Goal: Information Seeking & Learning: Learn about a topic

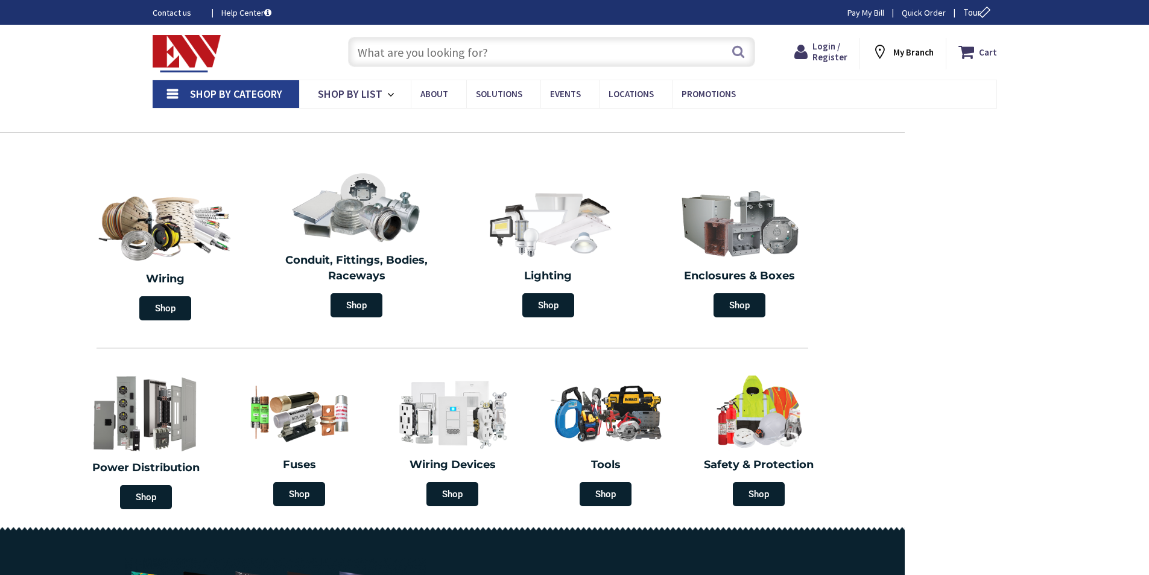
type input "Q4VR+[GEOGRAPHIC_DATA], [GEOGRAPHIC_DATA]"
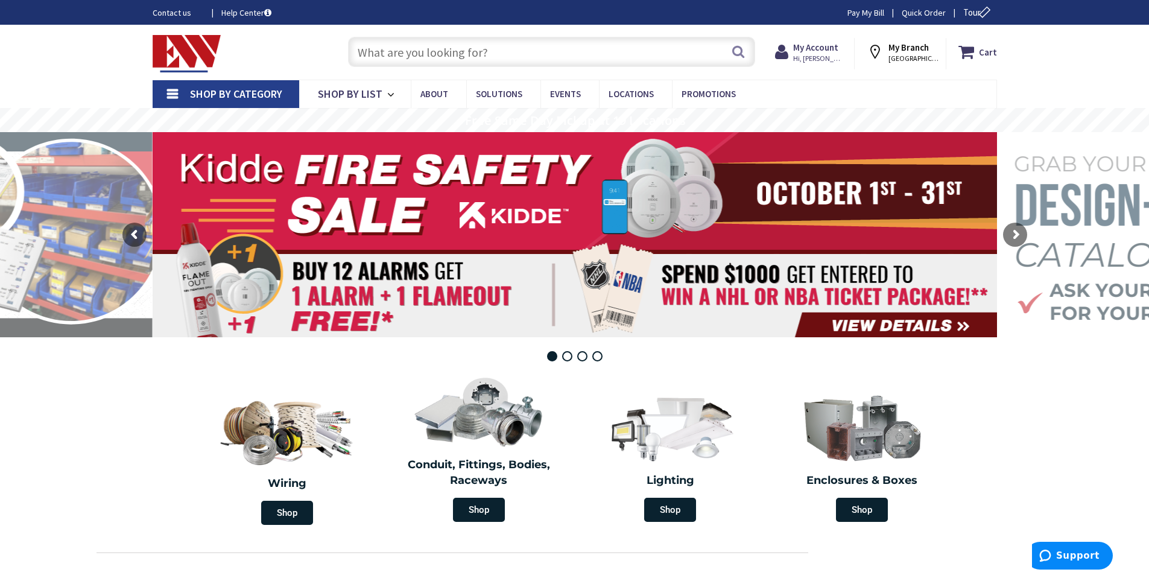
click at [362, 49] on input "text" at bounding box center [551, 52] width 407 height 30
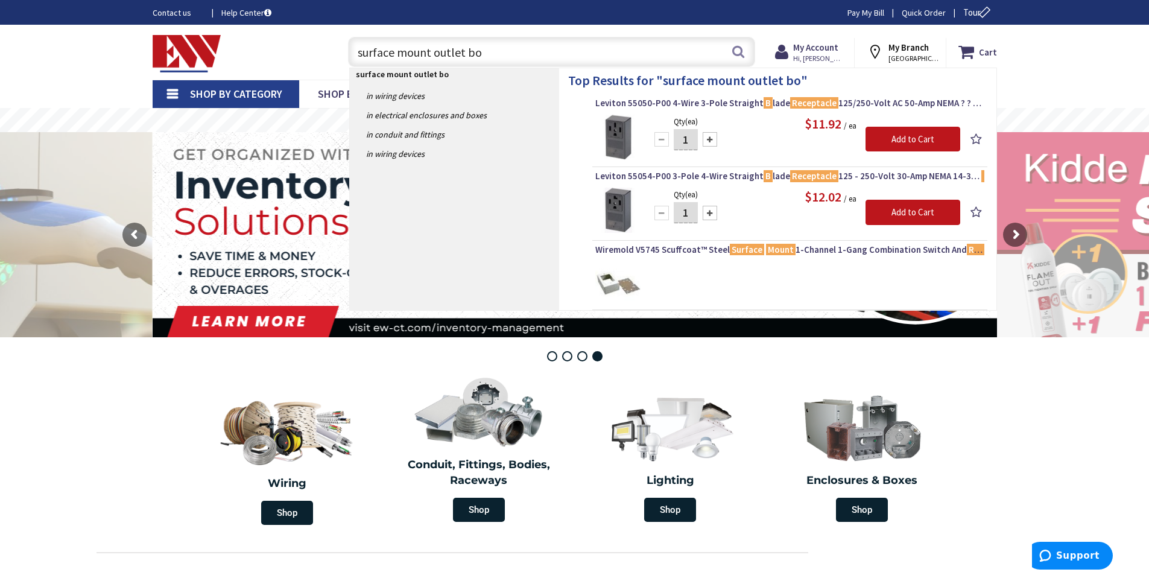
type input "surface mount outlet box"
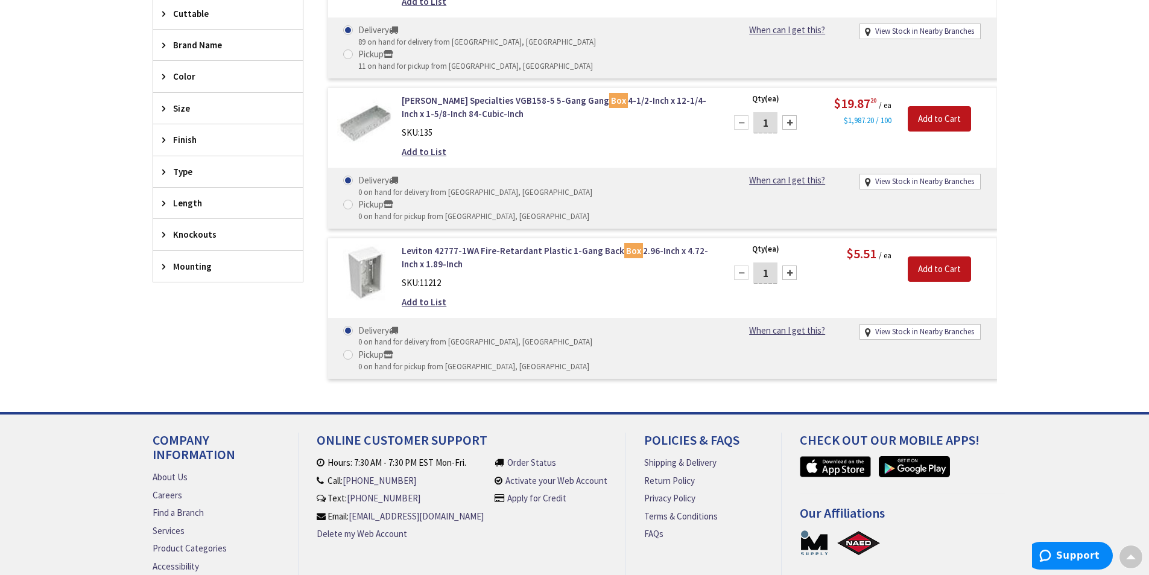
scroll to position [422, 0]
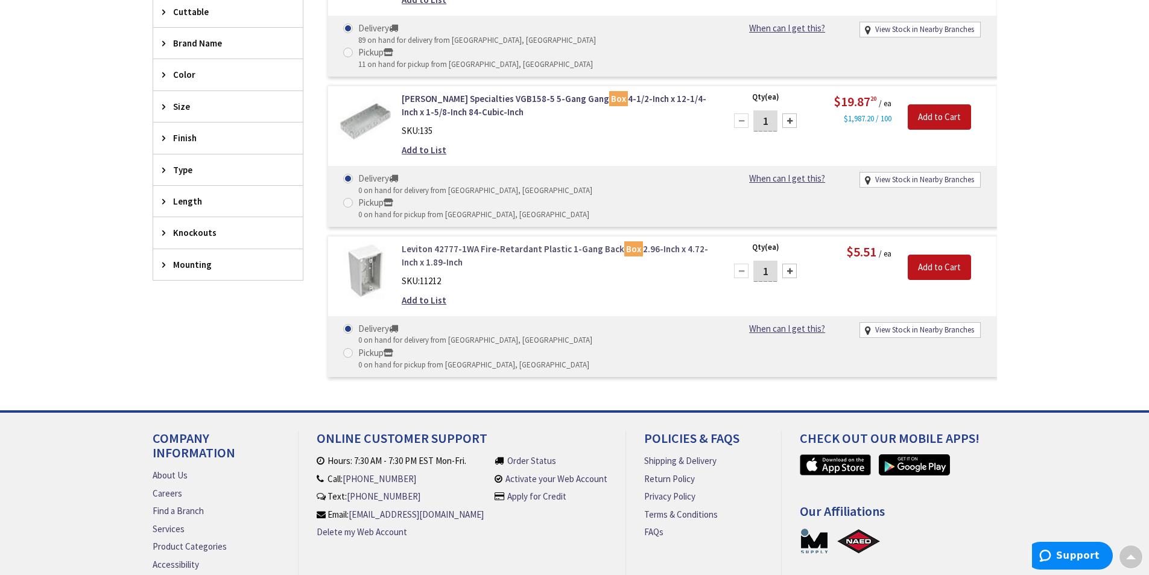
click at [454, 242] on link "Leviton 42777-1WA Fire-Retardant Plastic 1-Gang Back Box 2.96-Inch x 4.72-Inch …" at bounding box center [555, 255] width 307 height 26
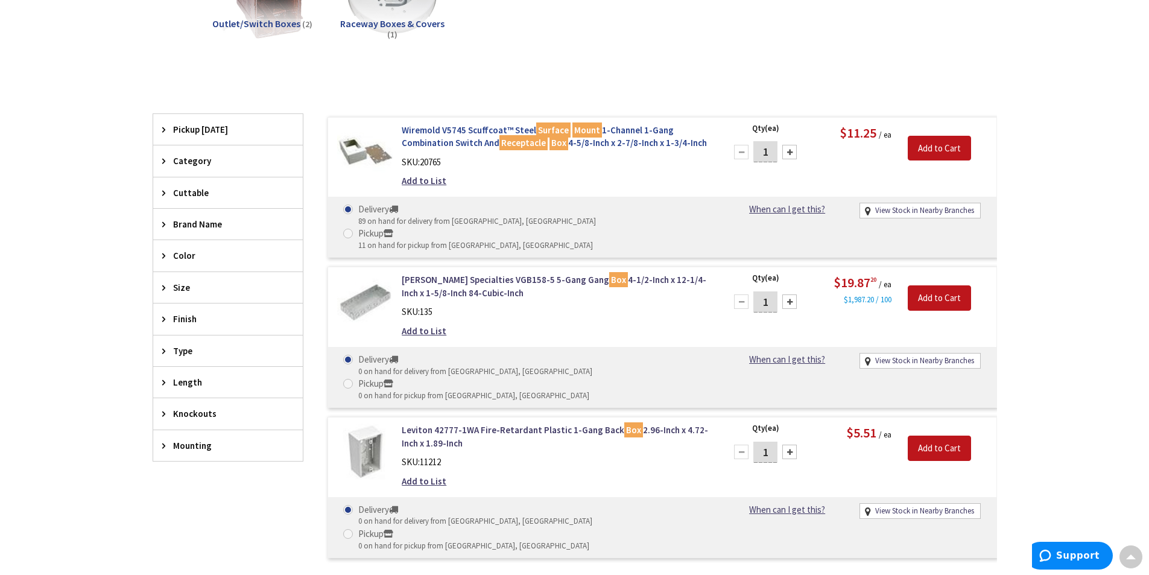
scroll to position [243, 0]
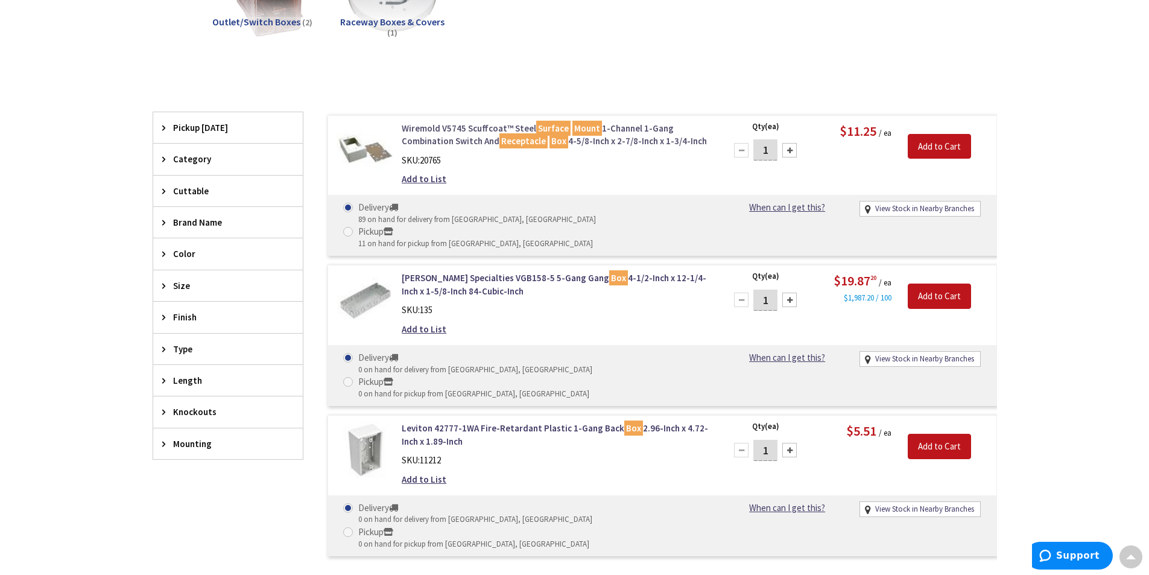
click at [451, 127] on link "Wiremold V5745 Scuffcoat™ Steel Surface Mount 1-Channel 1-Gang Combination Swit…" at bounding box center [555, 135] width 307 height 26
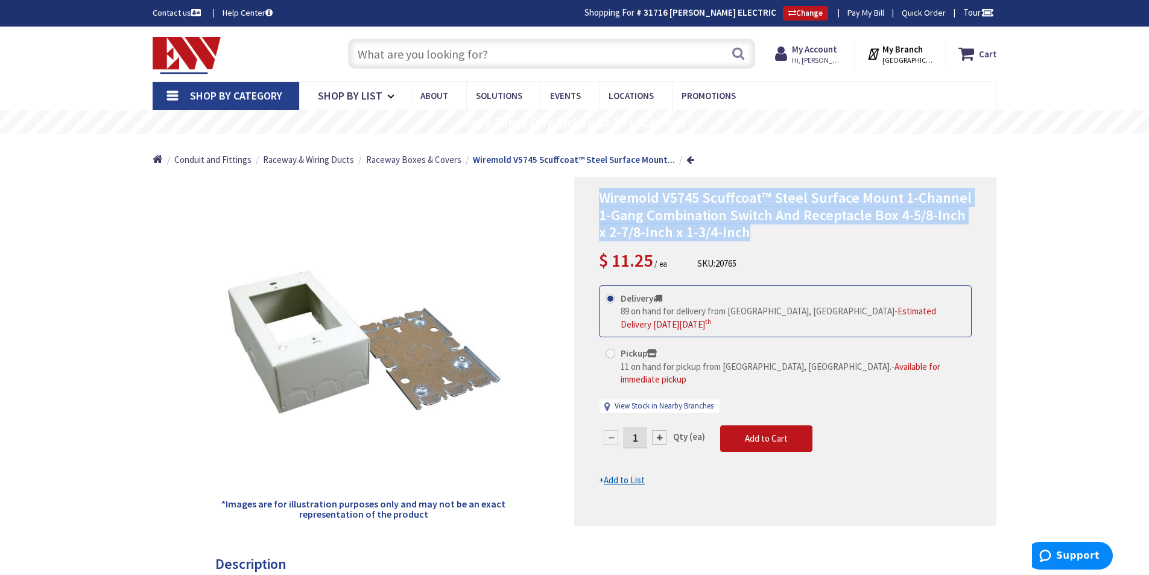
drag, startPoint x: 599, startPoint y: 194, endPoint x: 956, endPoint y: 235, distance: 358.7
click at [956, 235] on h1 "Wiremold V5745 Scuffcoat™ Steel Surface Mount 1-Channel 1-Gang Combination Swit…" at bounding box center [785, 215] width 373 height 52
copy span "Wiremold V5745 Scuffcoat™ Steel Surface Mount 1-Channel 1-Gang Combination Swit…"
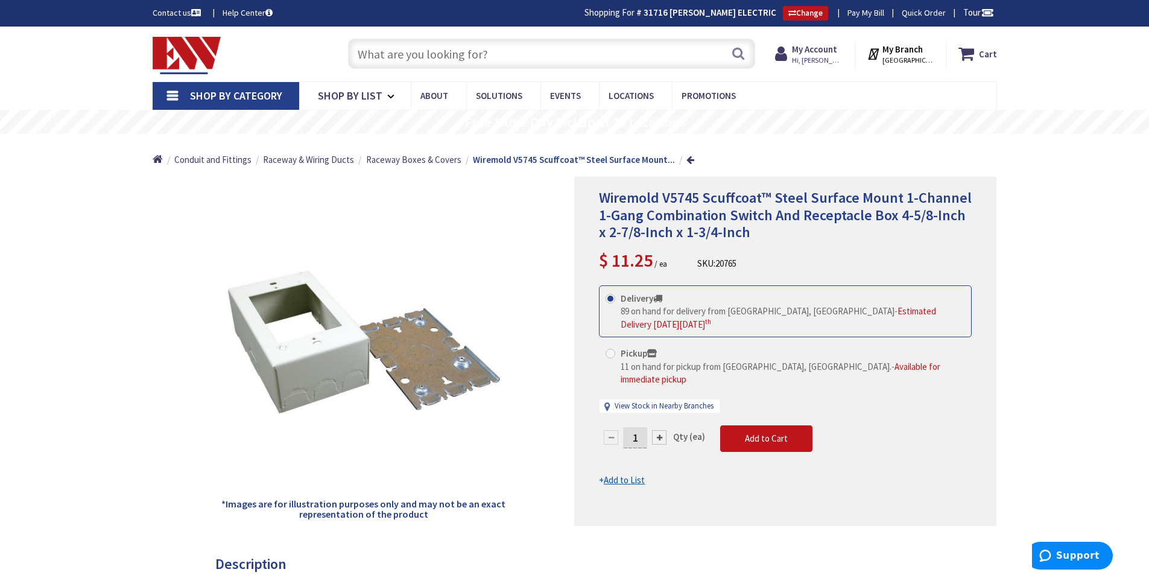
click at [362, 55] on input "text" at bounding box center [551, 54] width 407 height 30
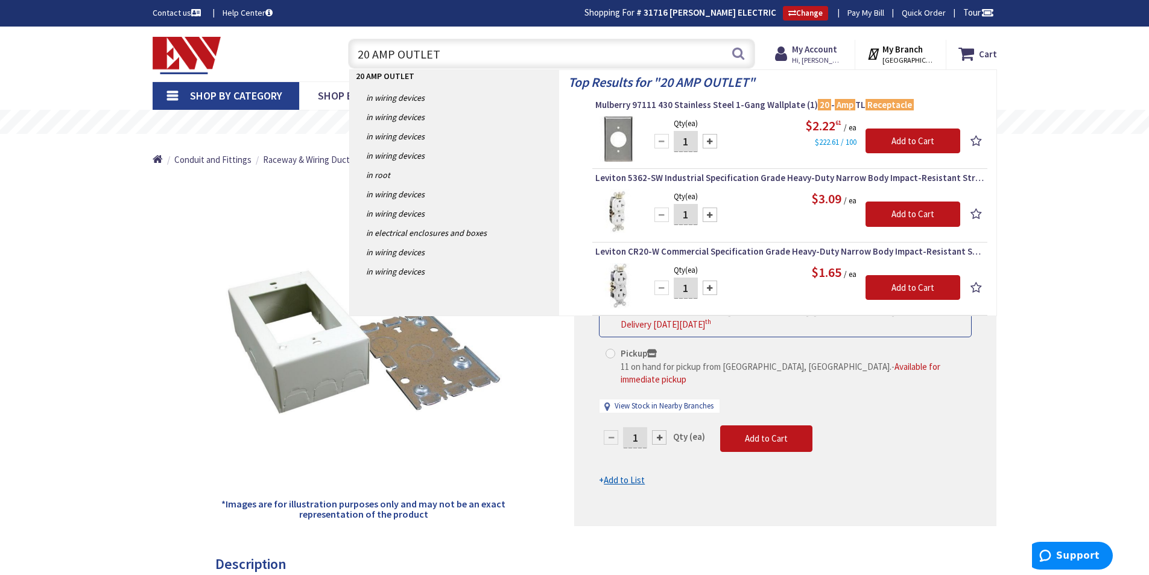
click at [446, 51] on input "20 AMP OUTLET" at bounding box center [551, 54] width 407 height 30
type input "2"
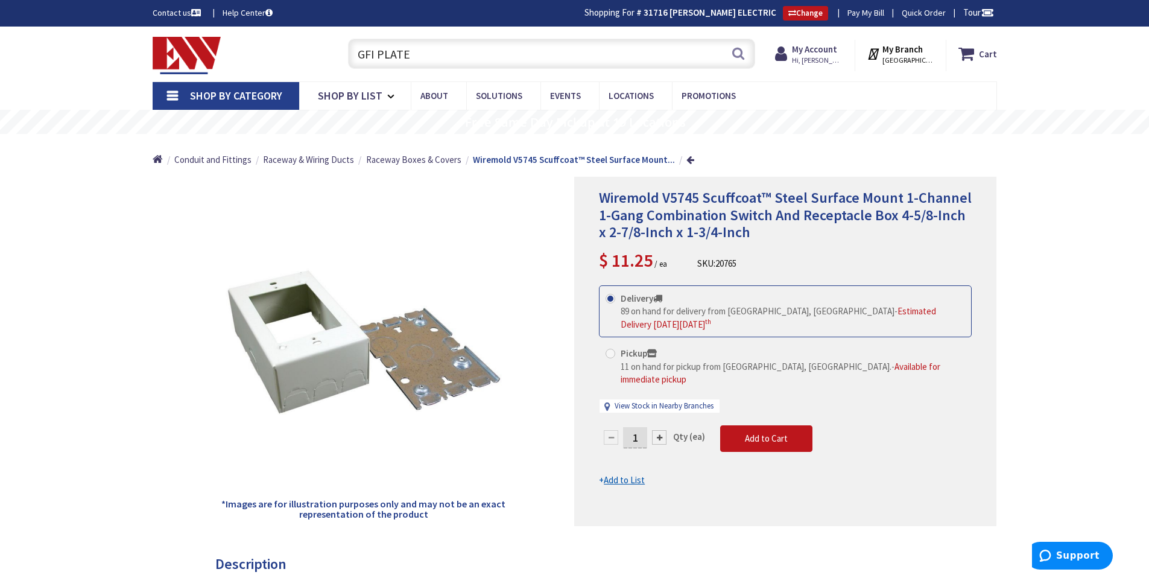
click at [415, 54] on input "GFI PLATE" at bounding box center [551, 54] width 407 height 30
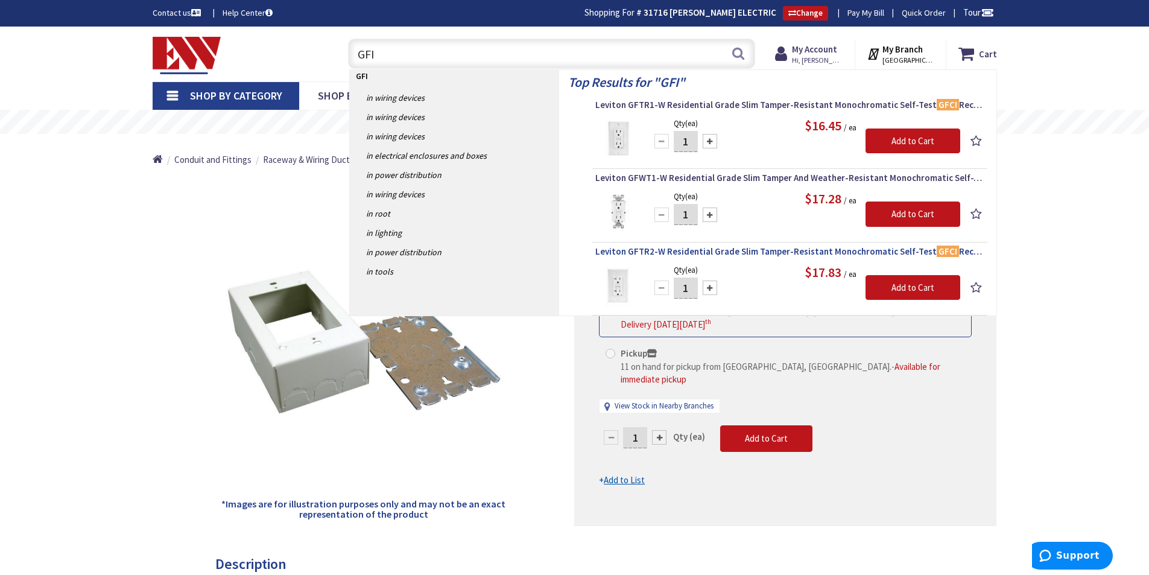
type input "GFI"
click at [730, 250] on span "Leviton GFTR2-W Residential Grade Slim Tamper-Resistant Monochromatic Self-Test…" at bounding box center [789, 251] width 389 height 12
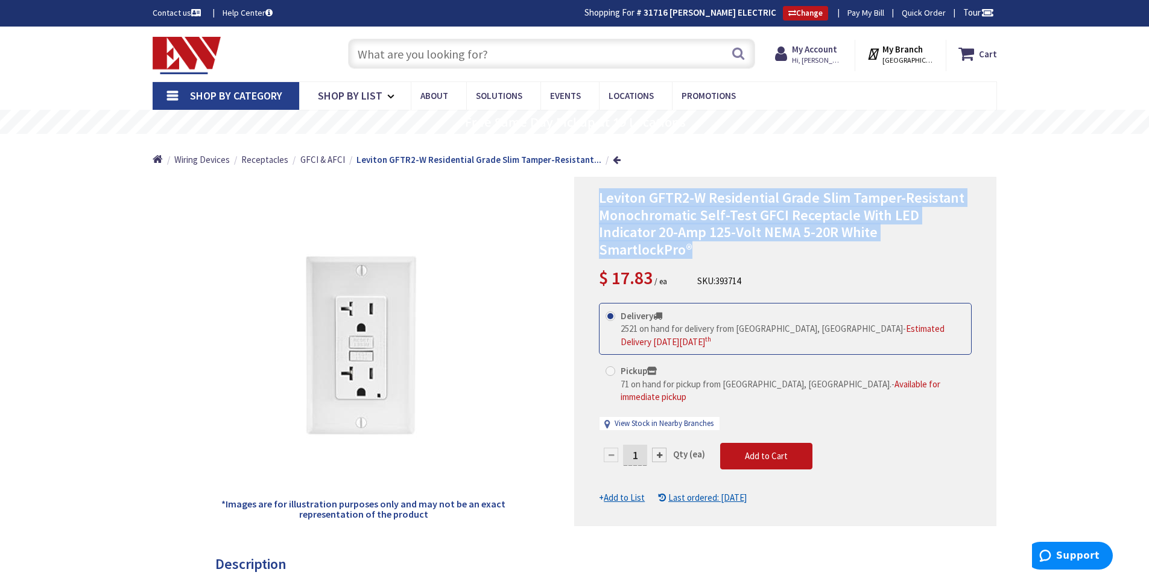
drag, startPoint x: 595, startPoint y: 197, endPoint x: 993, endPoint y: 232, distance: 399.5
click at [993, 232] on div "Leviton GFTR2-W Residential Grade Slim Tamper-Resistant Monochromatic Self-Test…" at bounding box center [785, 351] width 422 height 349
copy span "Leviton GFTR2-W Residential Grade Slim Tamper-Resistant Monochromatic Self-Test…"
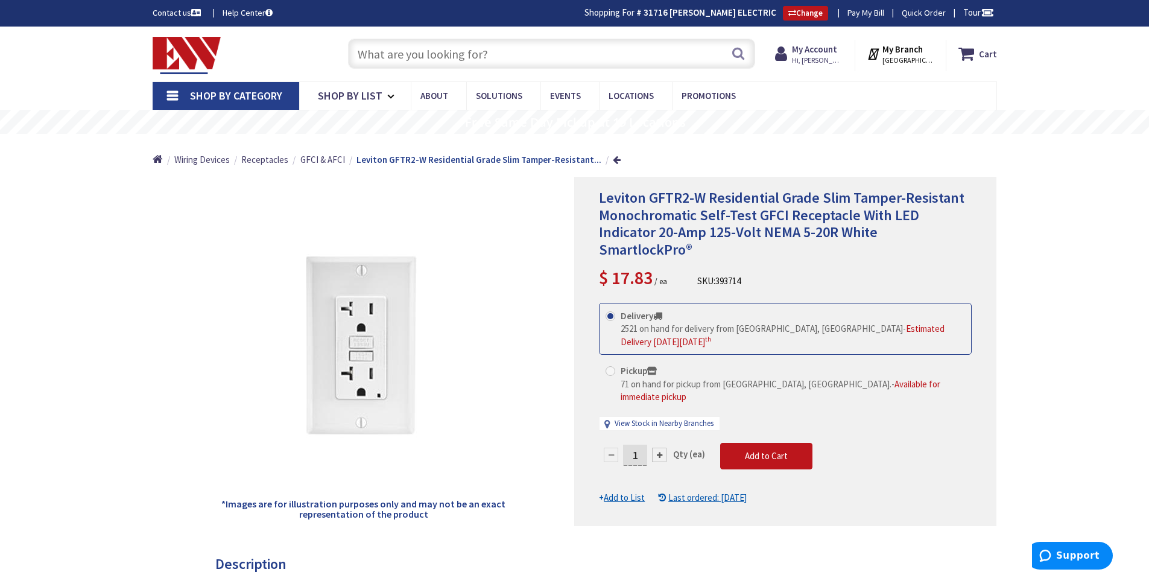
click at [367, 51] on input "text" at bounding box center [551, 54] width 407 height 30
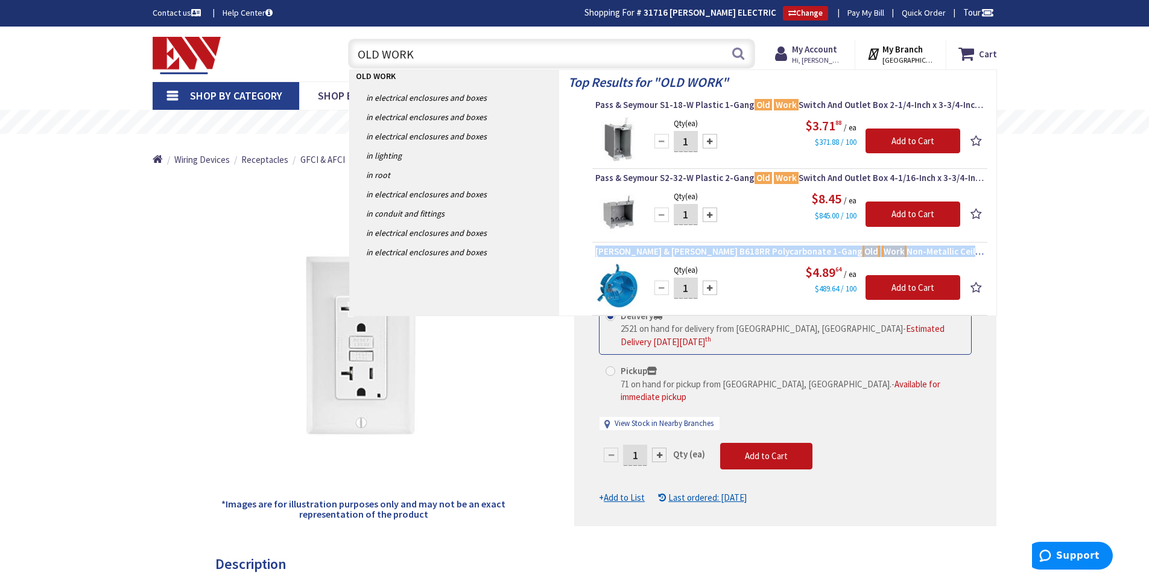
drag, startPoint x: 592, startPoint y: 250, endPoint x: 977, endPoint y: 253, distance: 384.7
click at [977, 253] on li "Thomas & Betts B618RR Polycarbonate 1-Gang Old Work Non-Metallic Ceiling Box 4-…" at bounding box center [789, 280] width 395 height 71
copy span "Thomas & Betts B618RR Polycarbonate 1-Gang Old Work Non-Metallic Ceiling Box 4-…"
click at [200, 344] on div "*Images are for illustration purposes only and may not be an exact representati…" at bounding box center [364, 351] width 422 height 349
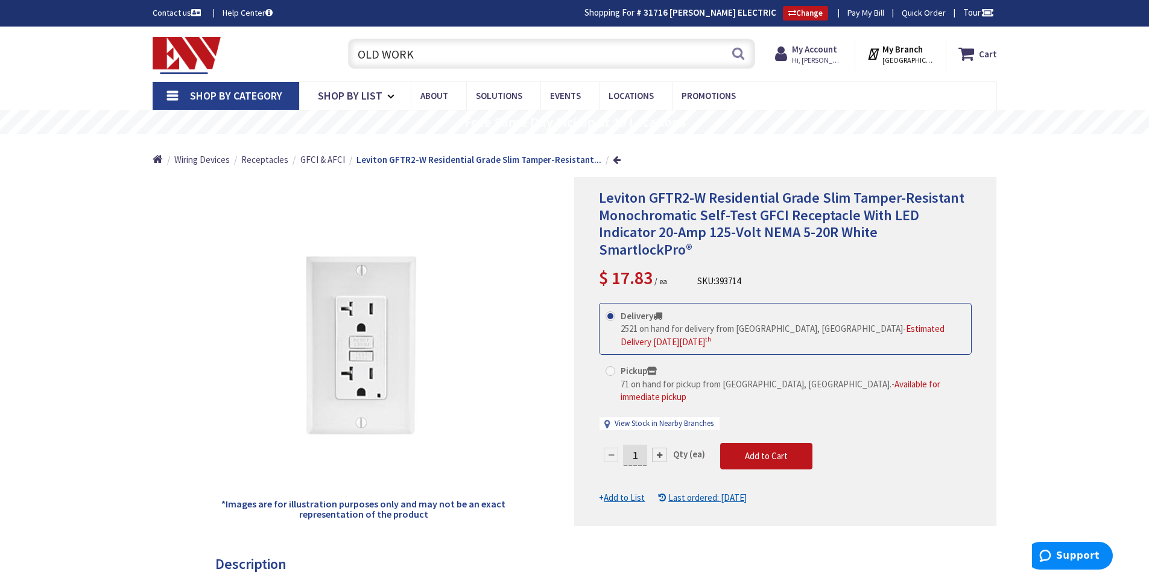
click at [425, 57] on input "OLD WORK" at bounding box center [551, 54] width 407 height 30
type input "O"
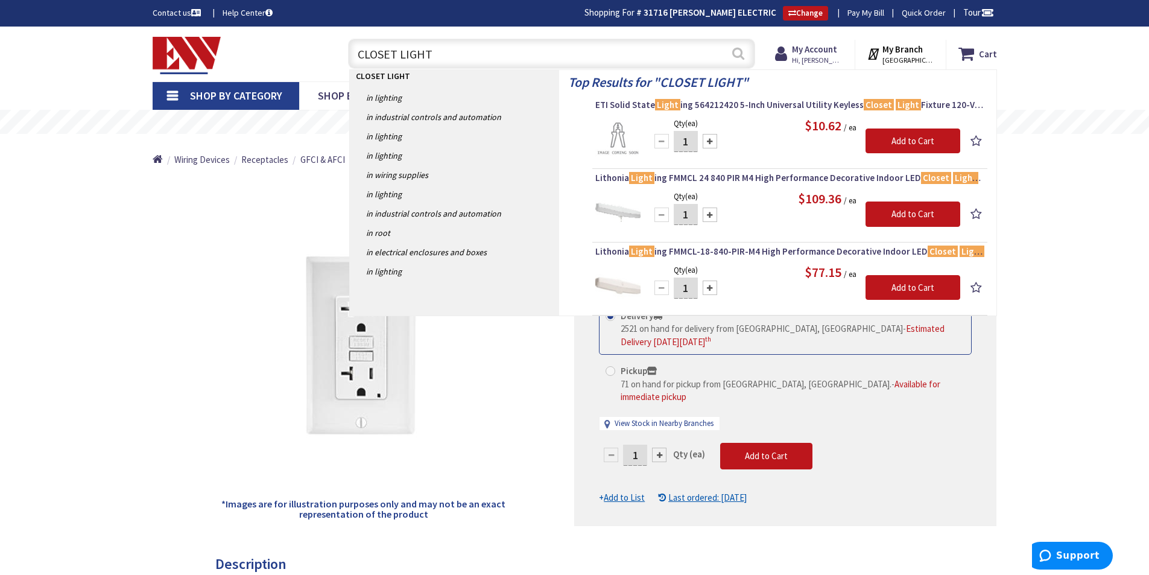
type input "CLOSET LIGHT"
click at [737, 54] on button "Search" at bounding box center [738, 53] width 16 height 27
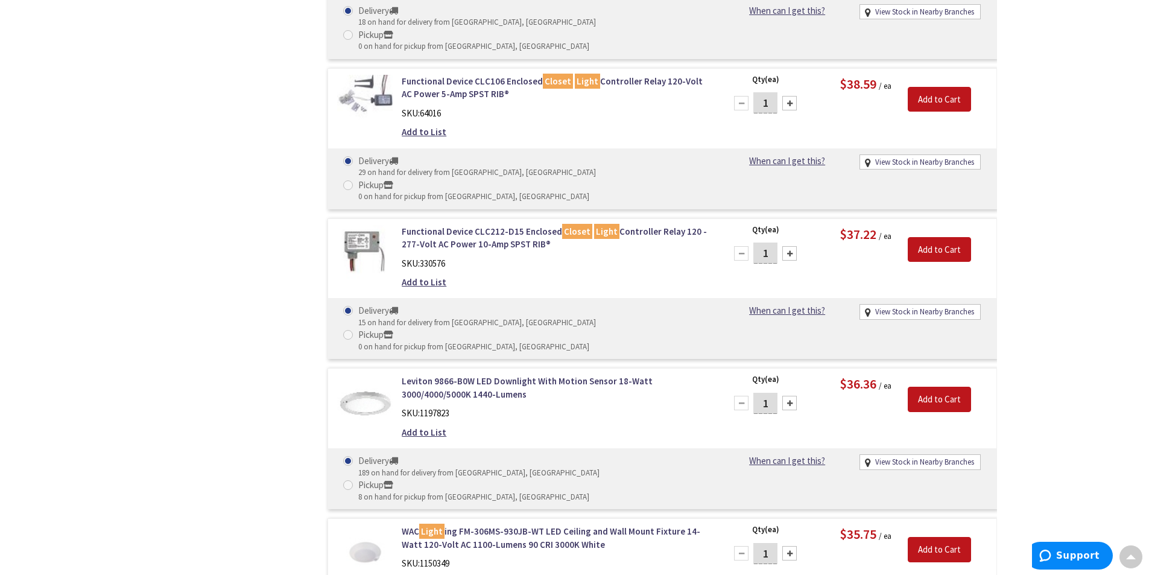
scroll to position [1015, 0]
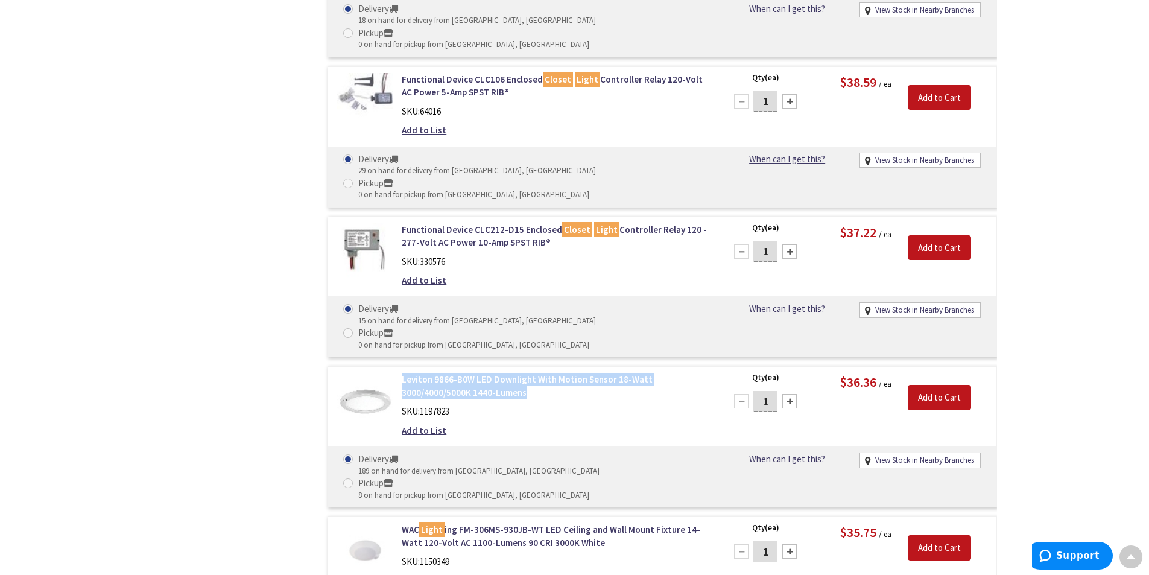
drag, startPoint x: 396, startPoint y: 235, endPoint x: 642, endPoint y: 241, distance: 245.5
click at [642, 373] on div "Leviton 9866-B0W LED Downlight With Motion Sensor 18-Watt 3000/4000/5000K 1440-…" at bounding box center [555, 408] width 325 height 70
copy link "Leviton 9866-B0W LED Downlight With Motion Sensor 18-Watt 3000/4000/5000K 1440-…"
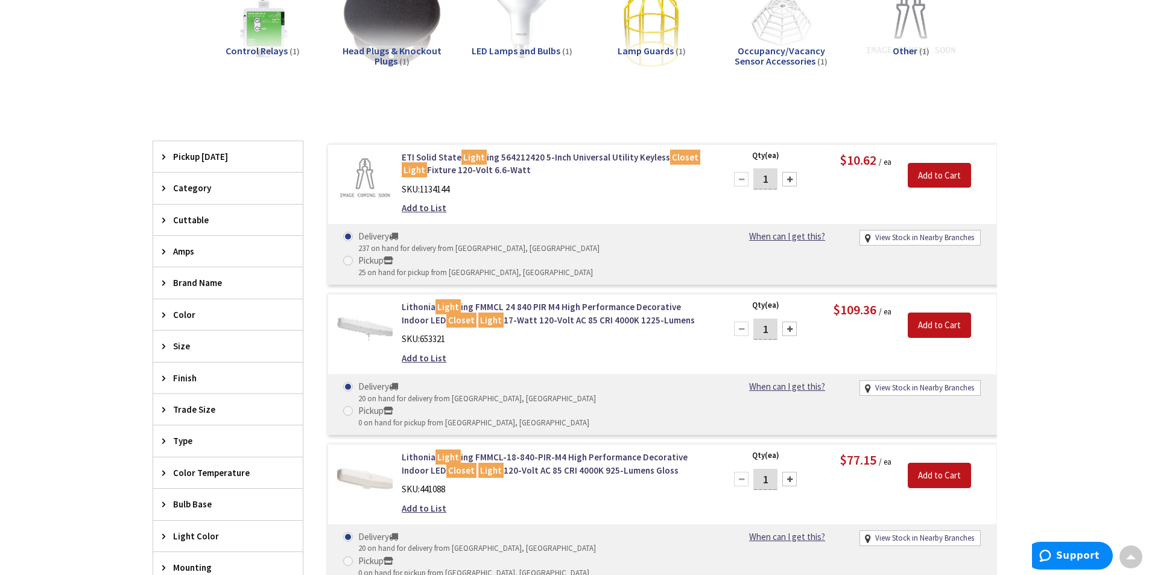
scroll to position [0, 0]
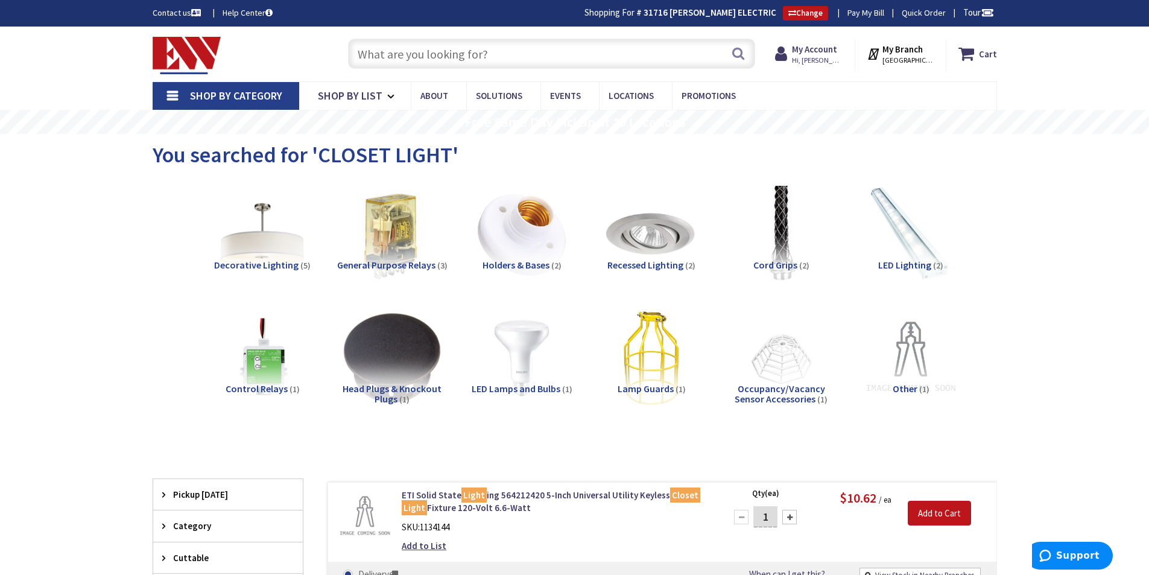
click at [365, 55] on input "text" at bounding box center [551, 54] width 407 height 30
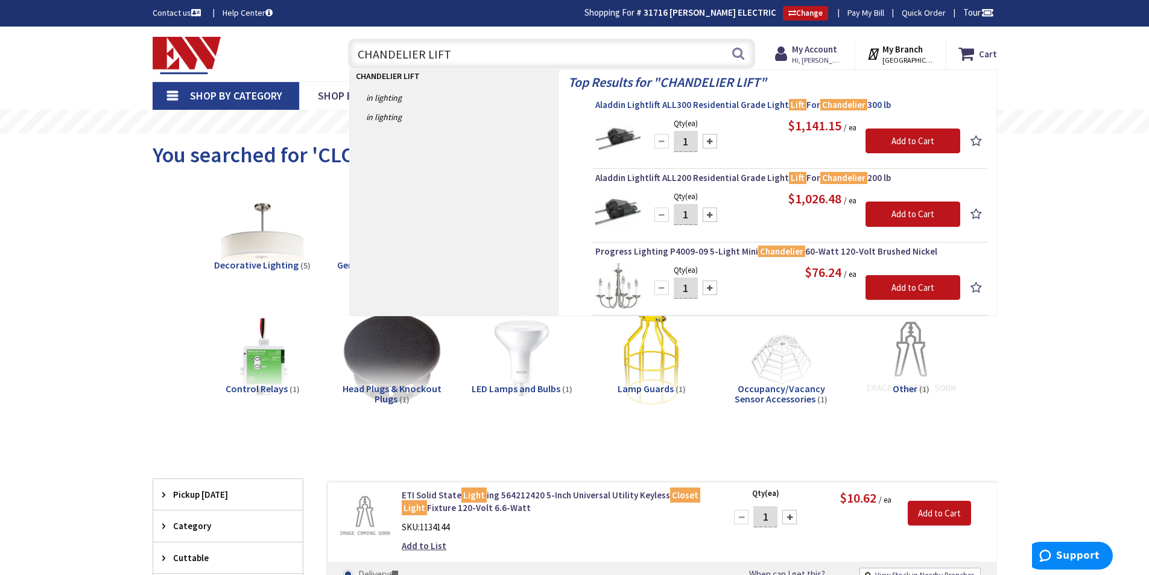
type input "CHANDELIER LIFT"
click at [718, 101] on span "Aladdin Lightlift ALL300 Residential Grade Light Lift For Chandelier 300 lb" at bounding box center [789, 105] width 389 height 12
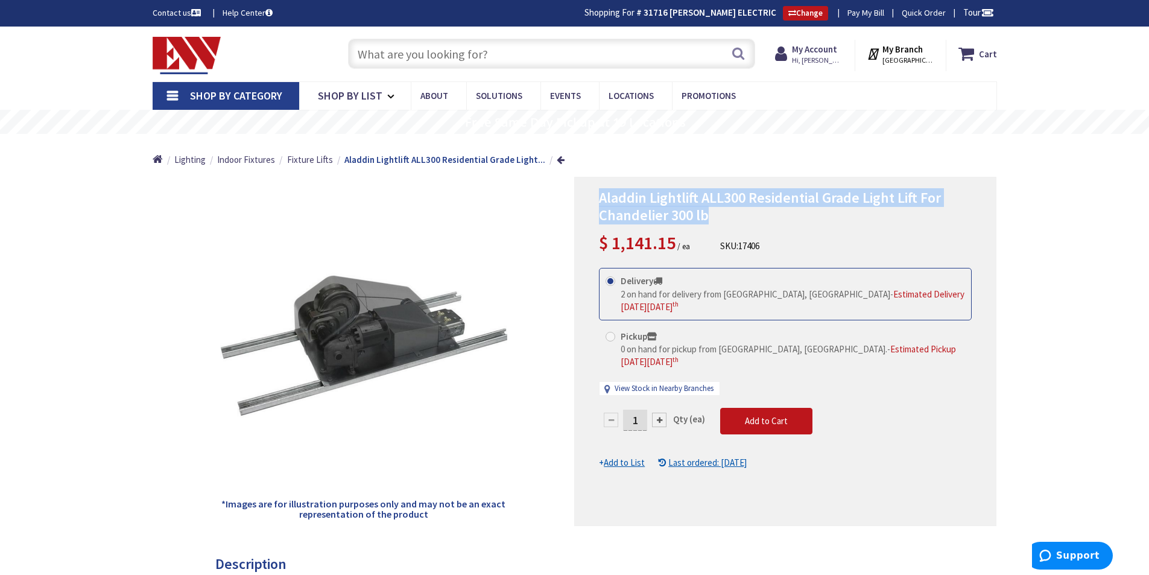
drag, startPoint x: 593, startPoint y: 198, endPoint x: 965, endPoint y: 213, distance: 373.0
click at [965, 213] on div "Aladdin Lightlift ALL300 Residential Grade Light Lift For Chandelier 300 lb $ 1…" at bounding box center [785, 351] width 422 height 349
copy span "Aladdin Lightlift ALL300 Residential Grade Light Lift For Chandelier 300 lb"
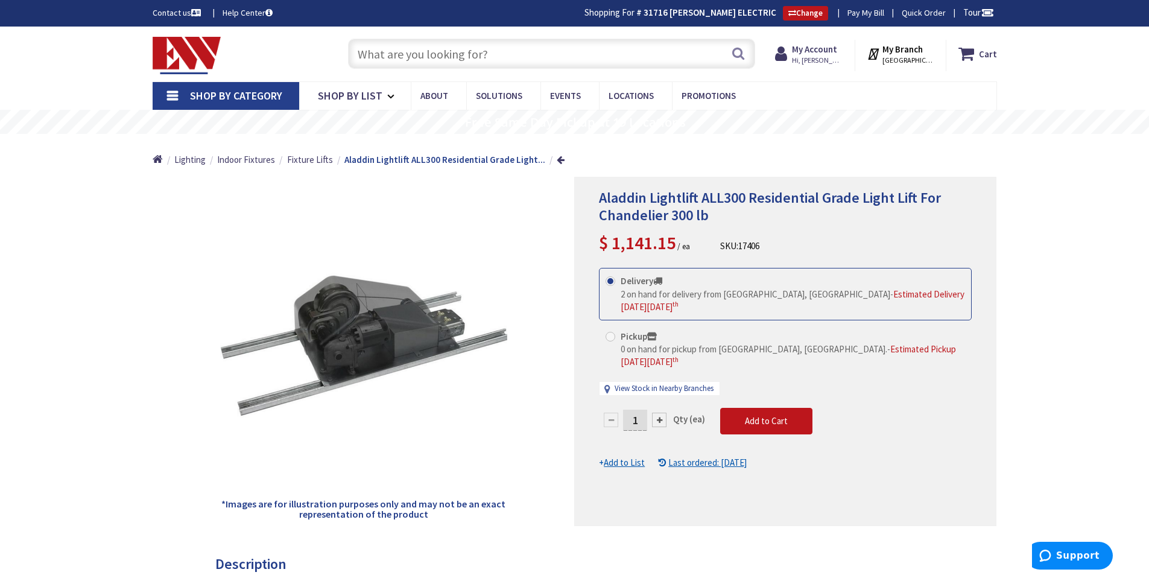
drag, startPoint x: 359, startPoint y: 34, endPoint x: 359, endPoint y: 42, distance: 7.8
click at [359, 37] on div "Search" at bounding box center [548, 53] width 413 height 39
click at [361, 54] on input "text" at bounding box center [551, 54] width 407 height 30
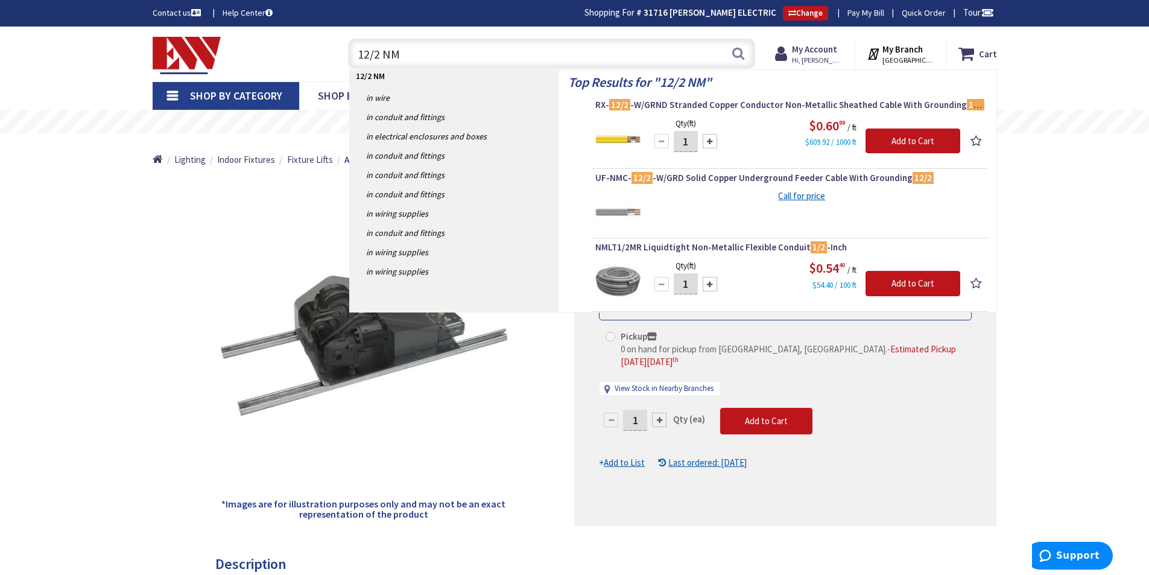
click at [423, 51] on input "12/2 NM" at bounding box center [551, 54] width 407 height 30
type input "1"
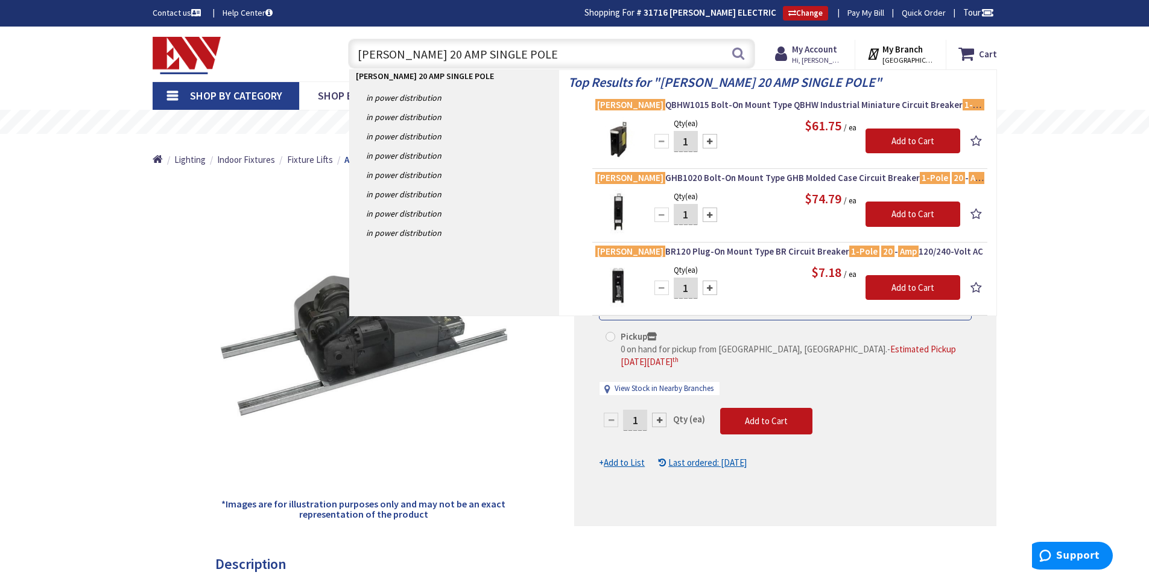
click at [522, 51] on input "EATON 20 AMP SINGLE POLE" at bounding box center [551, 54] width 407 height 30
type input "E"
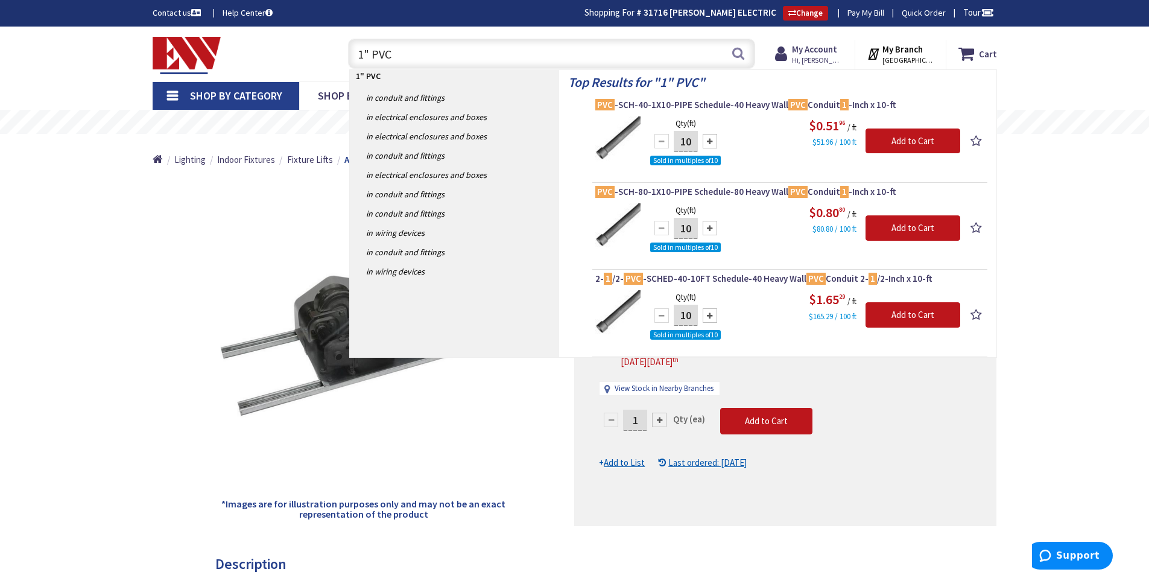
click at [396, 55] on input "1" PVC" at bounding box center [551, 54] width 407 height 30
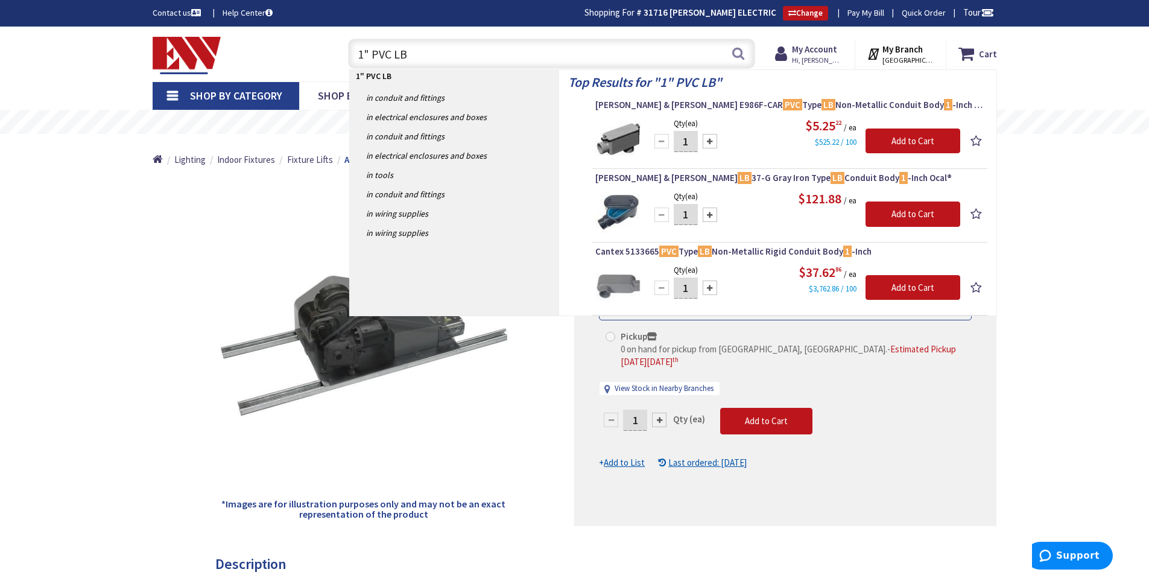
click at [420, 54] on input "1" PVC LB" at bounding box center [551, 54] width 407 height 30
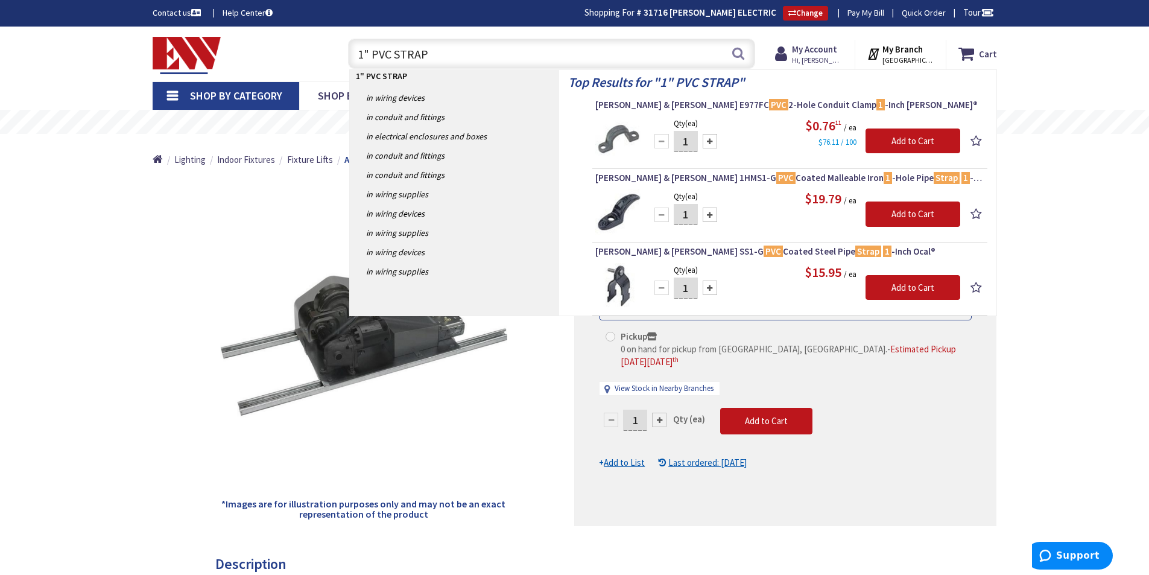
click at [441, 54] on input "1" PVC STRAP" at bounding box center [551, 54] width 407 height 30
type input "1"
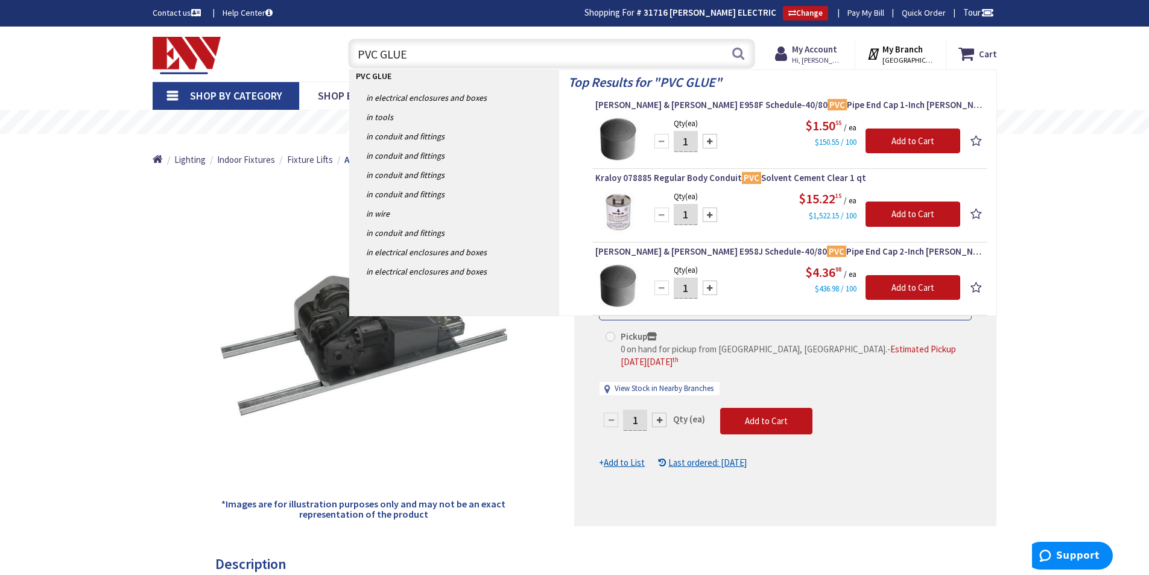
click at [420, 55] on input "PVC GLUE" at bounding box center [551, 54] width 407 height 30
type input "P"
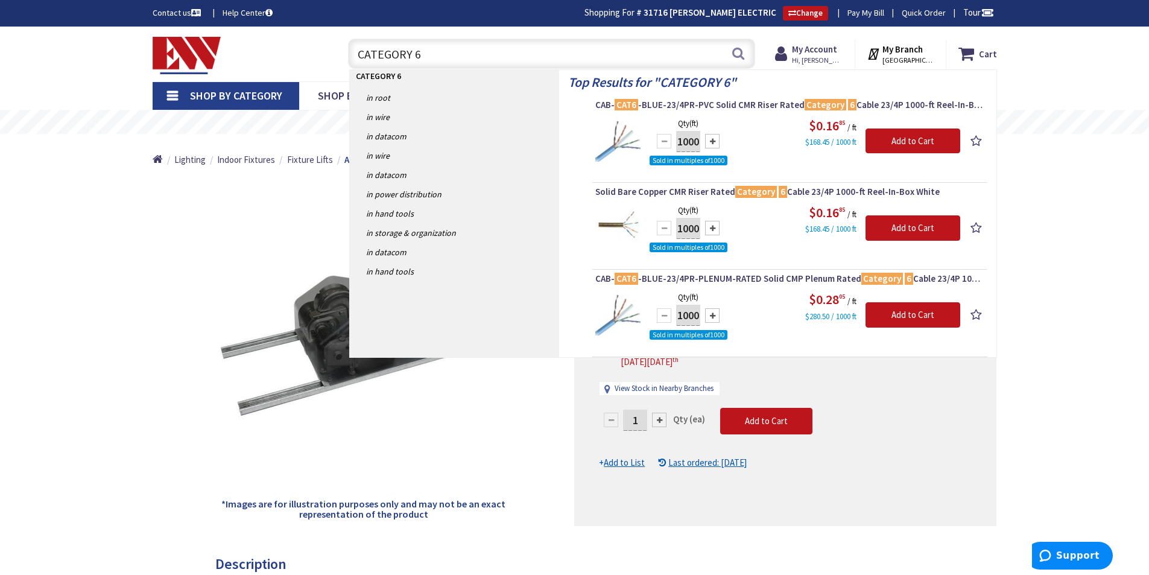
click at [440, 56] on input "CATEGORY 6" at bounding box center [551, 54] width 407 height 30
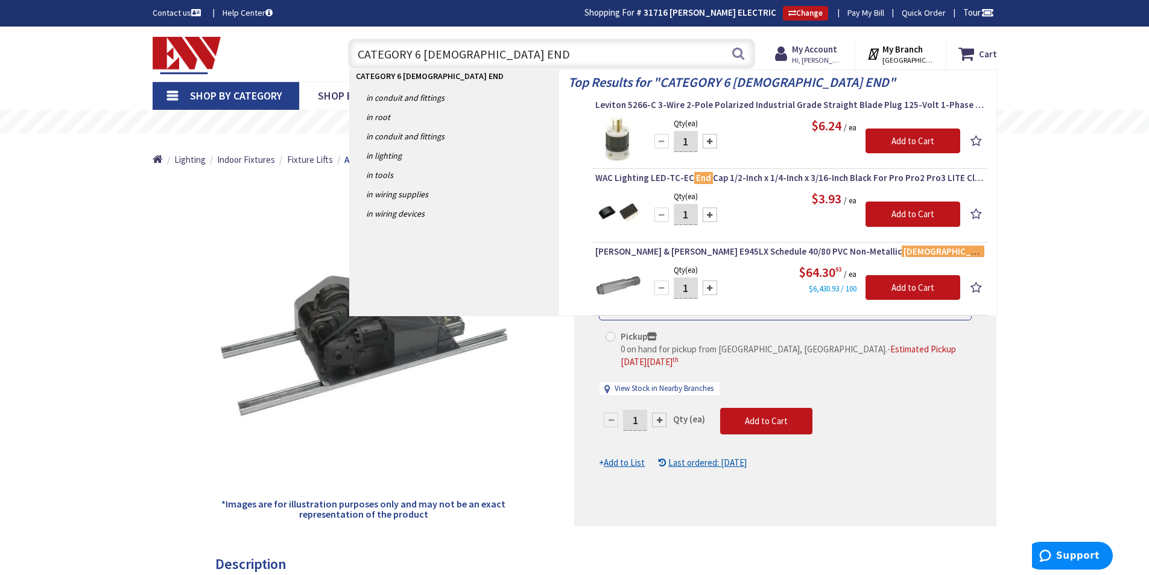
click at [450, 52] on input "CATEGORY 6 MALE END" at bounding box center [551, 54] width 407 height 30
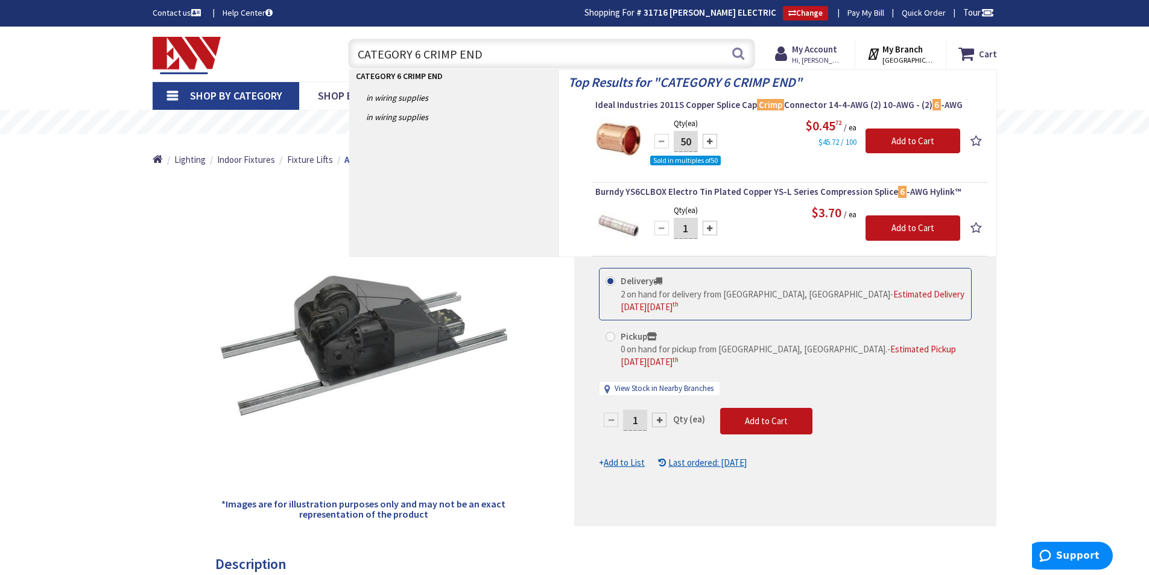
click at [483, 55] on input "CATEGORY 6 CRIMP END" at bounding box center [551, 54] width 407 height 30
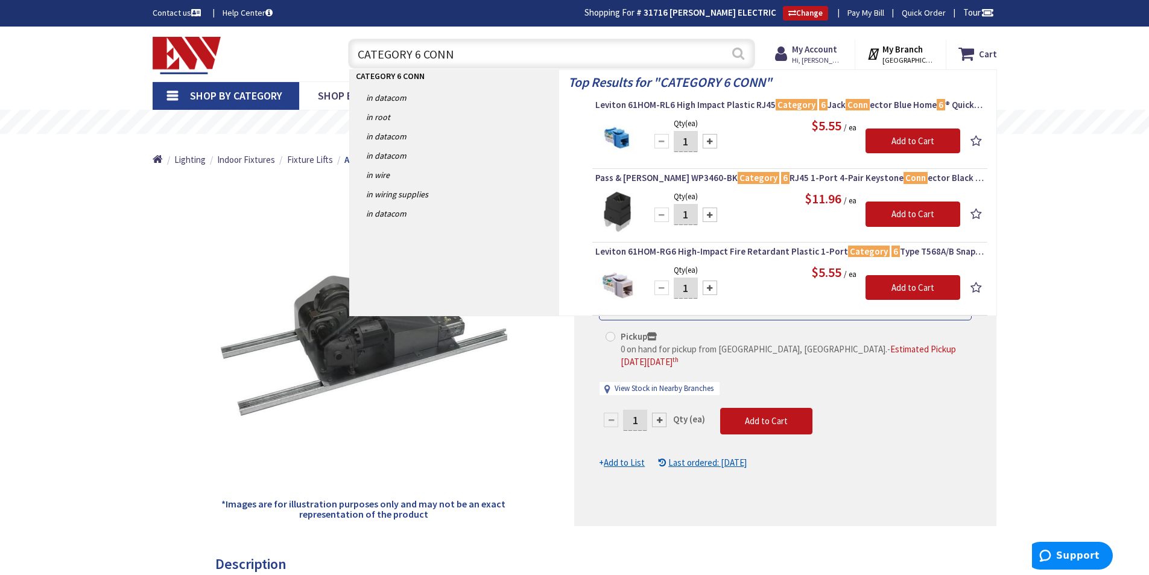
type input "CATEGORY 6 CONN"
click at [733, 52] on button "Search" at bounding box center [738, 53] width 16 height 27
